Goal: Check status: Check status

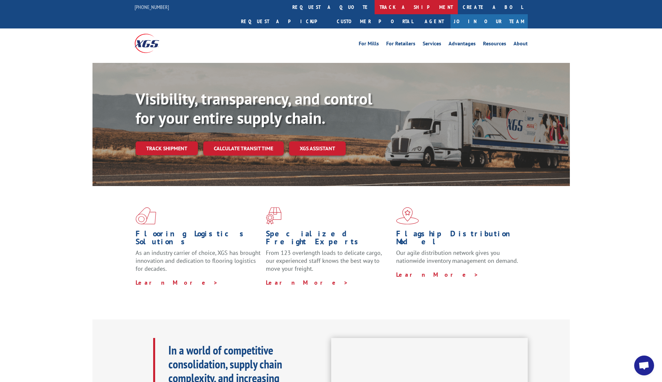
click at [374, 7] on link "track a shipment" at bounding box center [415, 7] width 83 height 14
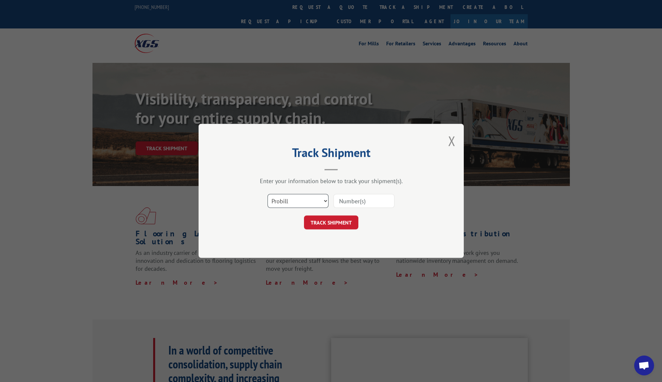
click at [295, 202] on select "Select category... Probill BOL PO" at bounding box center [297, 202] width 61 height 14
click at [267, 195] on select "Select category... Probill BOL PO" at bounding box center [297, 202] width 61 height 14
click at [366, 203] on input at bounding box center [363, 202] width 61 height 14
click at [388, 194] on div at bounding box center [363, 201] width 61 height 15
click at [453, 138] on button "Close modal" at bounding box center [451, 141] width 7 height 18
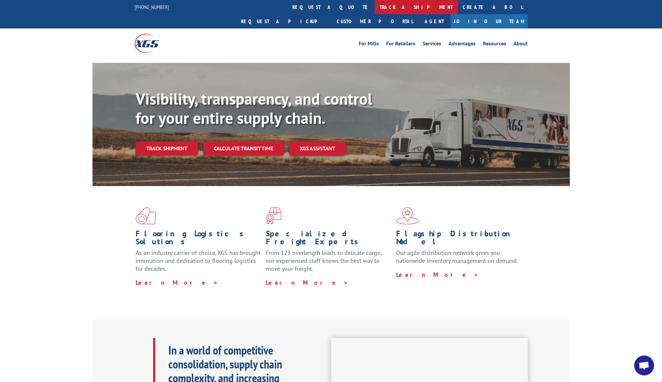
click at [374, 10] on link "track a shipment" at bounding box center [415, 7] width 83 height 14
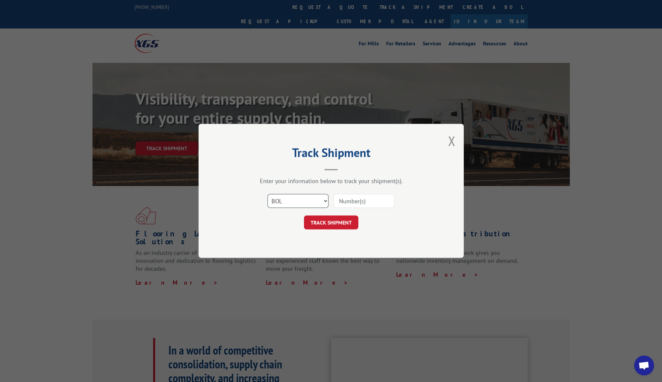
click at [293, 195] on select "Select category... Probill BOL PO" at bounding box center [297, 202] width 61 height 14
select select "probill"
click at [267, 195] on select "Select category... Probill BOL PO" at bounding box center [297, 202] width 61 height 14
click at [359, 202] on input at bounding box center [363, 202] width 61 height 14
paste input "158902221"
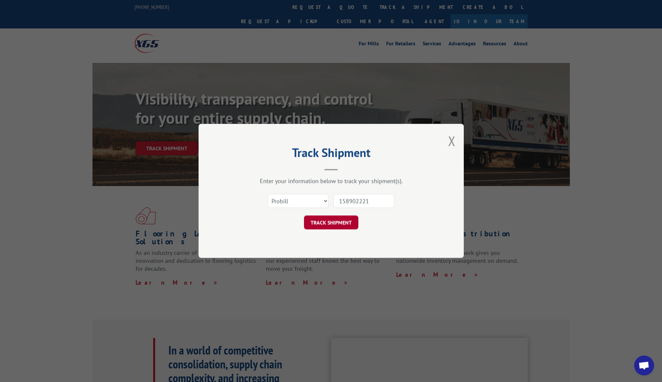
type input "158902221"
click at [337, 226] on button "TRACK SHIPMENT" at bounding box center [331, 223] width 54 height 14
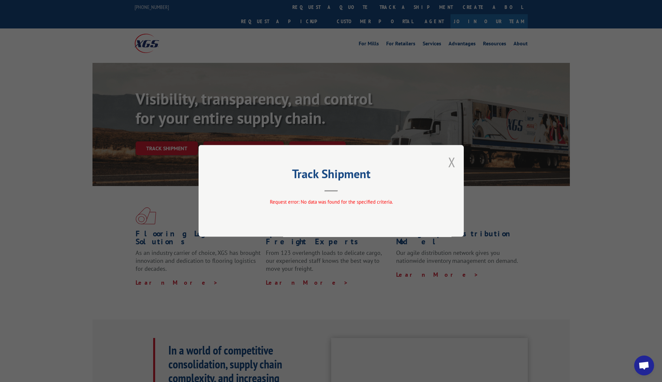
click at [450, 163] on button "Close modal" at bounding box center [451, 162] width 7 height 18
